Goal: Transaction & Acquisition: Purchase product/service

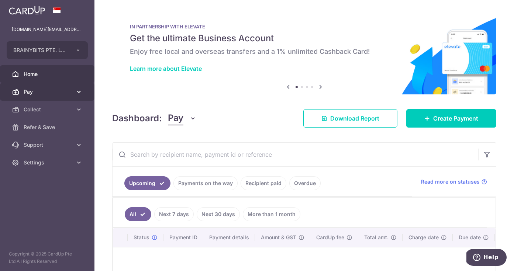
click at [56, 92] on span "Pay" at bounding box center [48, 91] width 49 height 7
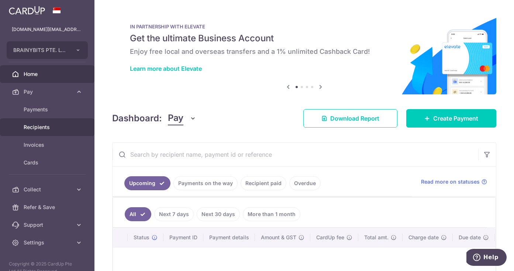
click at [48, 126] on span "Recipients" at bounding box center [48, 127] width 49 height 7
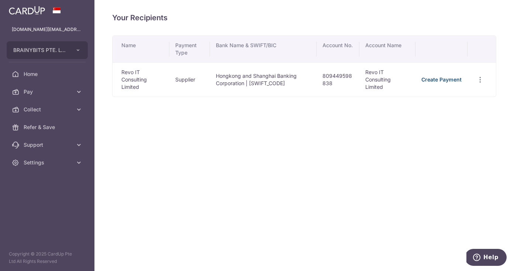
click at [433, 80] on link "Create Payment" at bounding box center [442, 79] width 40 height 6
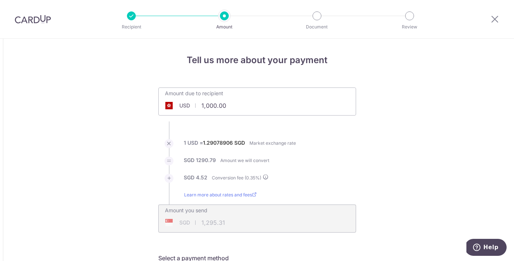
click at [237, 108] on input "1,000.00" at bounding box center [216, 105] width 114 height 17
type input "1"
click at [330, 139] on ul "Amount due to recipient USD 2520.90 1000 1 USD = 1.29078906 SGD Market exchange…" at bounding box center [257, 160] width 198 height 145
type input "2,520.90"
type input "3,265.49"
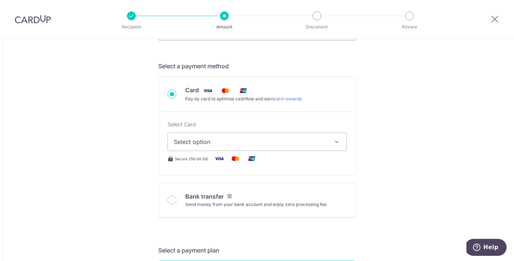
scroll to position [245, 0]
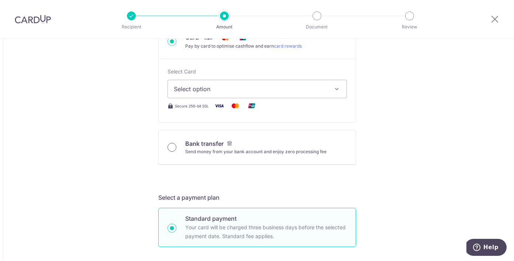
click at [173, 145] on input "Bank transfer Send money from your bank account and enjoy zero processing fee" at bounding box center [172, 147] width 9 height 9
radio input "true"
type input "2,520.90"
type input "3,260.01"
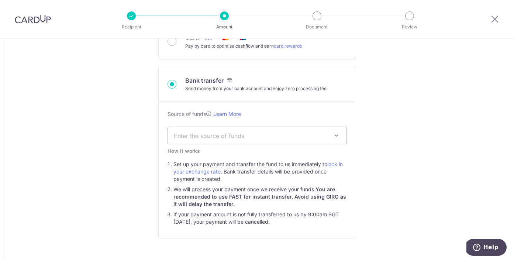
click at [282, 134] on span "Enter the source of funds" at bounding box center [251, 135] width 155 height 8
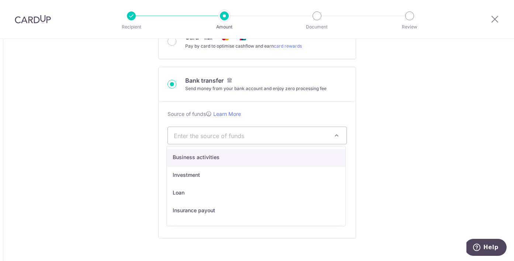
select select "1"
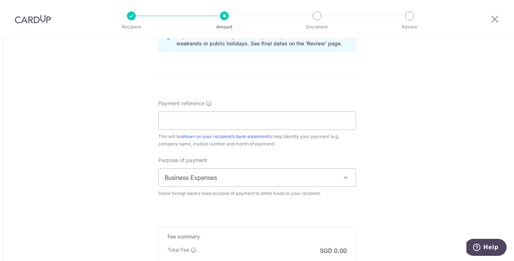
scroll to position [531, 0]
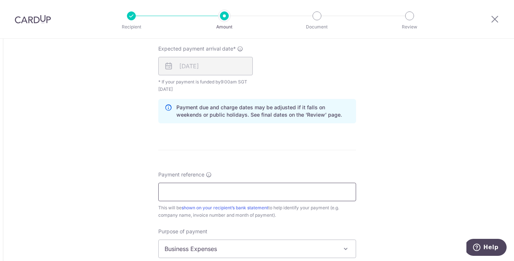
click at [267, 192] on input "Payment reference" at bounding box center [257, 192] width 198 height 18
type input "INV319, 295, 294"
click at [308, 221] on div "Payment reference INV319, 295, 294 16/35 This will be shown on your recipient’s…" at bounding box center [257, 224] width 198 height 106
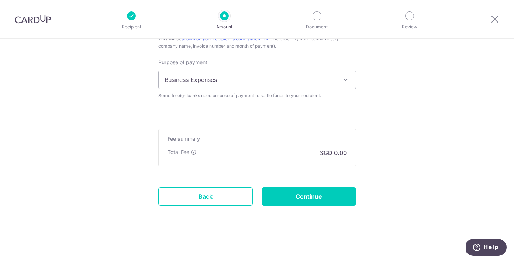
scroll to position [700, 0]
click at [322, 195] on input "Continue" at bounding box center [309, 196] width 95 height 18
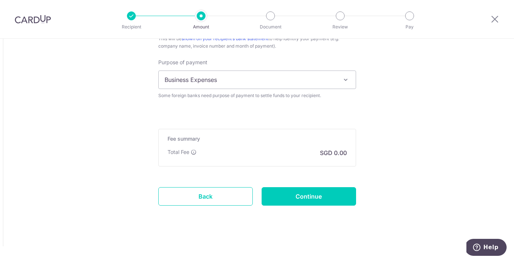
scroll to position [720, 0]
type input "INV319 295 294"
click at [327, 199] on input "Continue" at bounding box center [309, 196] width 95 height 18
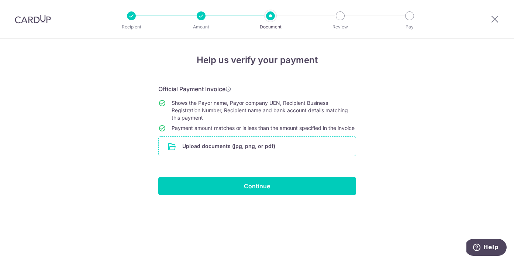
click at [231, 152] on input "file" at bounding box center [257, 146] width 197 height 19
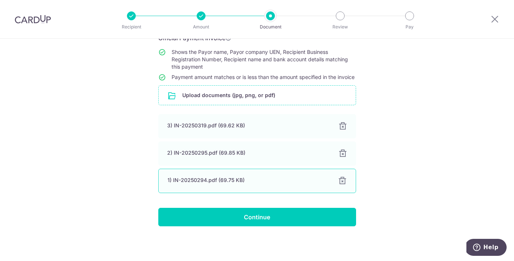
scroll to position [58, 0]
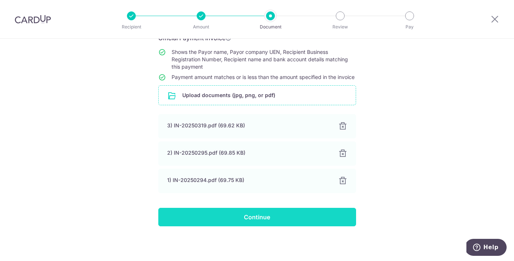
click at [294, 214] on input "Continue" at bounding box center [257, 217] width 198 height 18
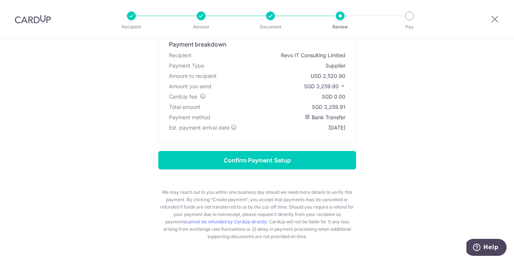
scroll to position [53, 0]
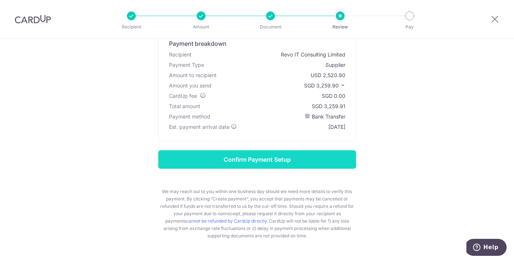
click at [272, 154] on input "Confirm Payment Setup" at bounding box center [257, 159] width 198 height 18
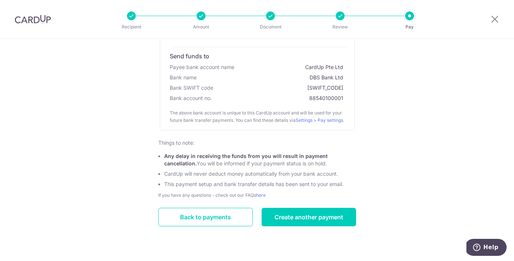
scroll to position [153, 0]
click at [212, 220] on link "Back to payments" at bounding box center [205, 217] width 95 height 18
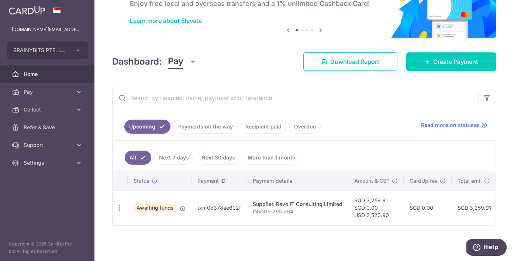
scroll to position [50, 0]
click at [121, 206] on icon "button" at bounding box center [120, 208] width 8 height 8
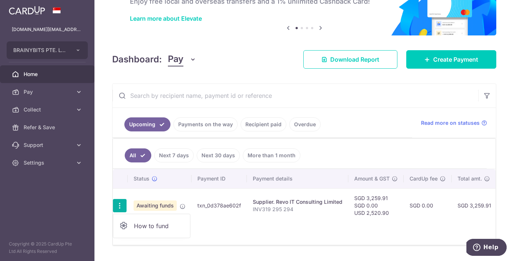
click at [159, 226] on span "How to fund" at bounding box center [159, 226] width 50 height 9
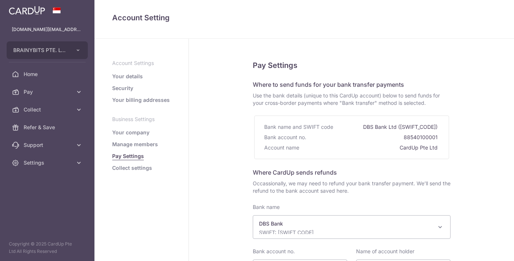
select select "6"
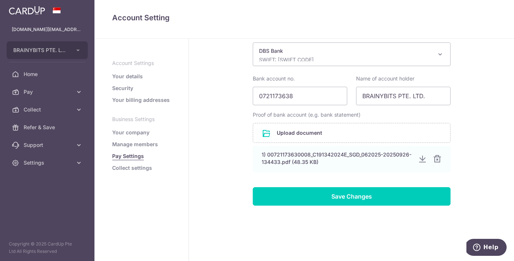
scroll to position [173, 0]
click at [62, 87] on link "Pay" at bounding box center [47, 92] width 95 height 18
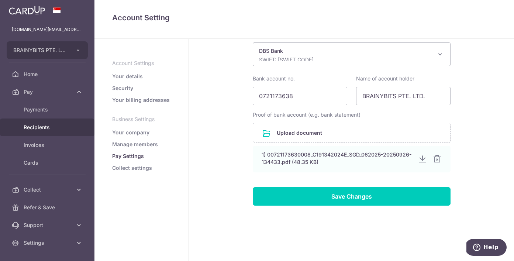
click at [61, 128] on span "Recipients" at bounding box center [48, 127] width 49 height 7
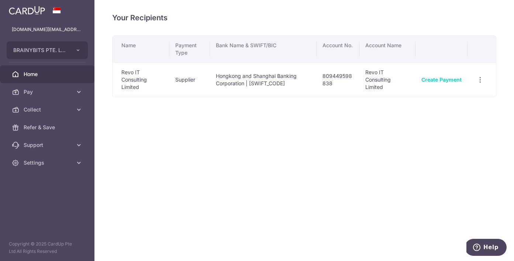
click at [40, 73] on span "Home" at bounding box center [48, 74] width 49 height 7
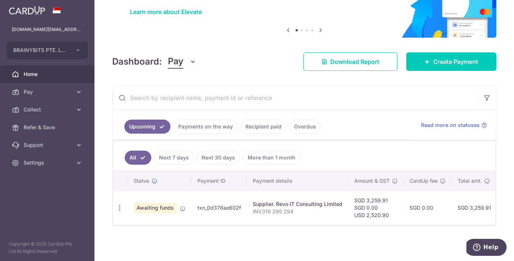
scroll to position [59, 0]
